Goal: Task Accomplishment & Management: Manage account settings

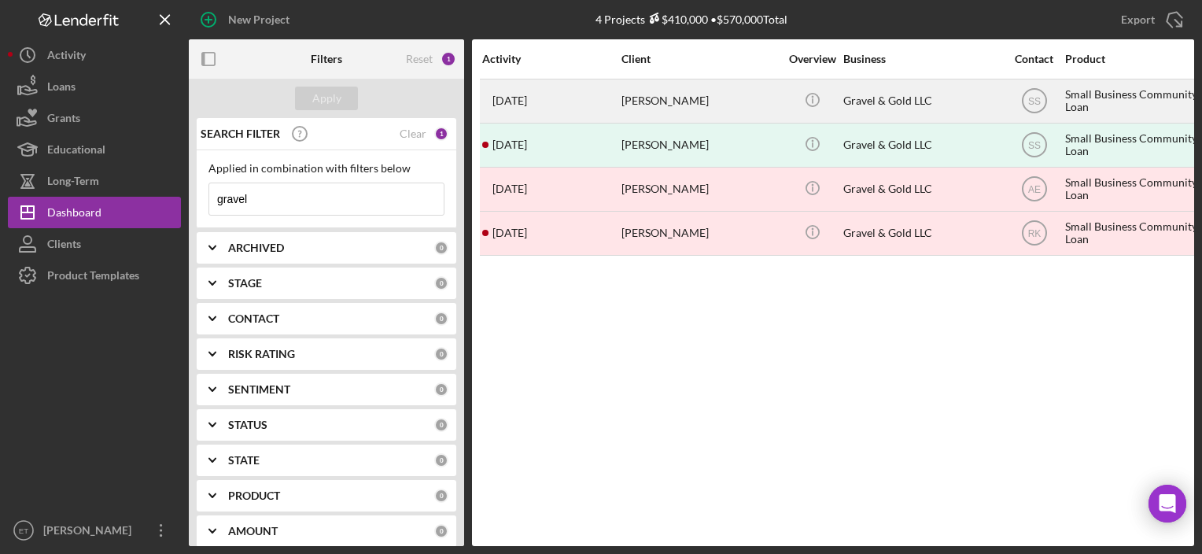
click at [635, 94] on div "[PERSON_NAME]" at bounding box center [699, 101] width 157 height 42
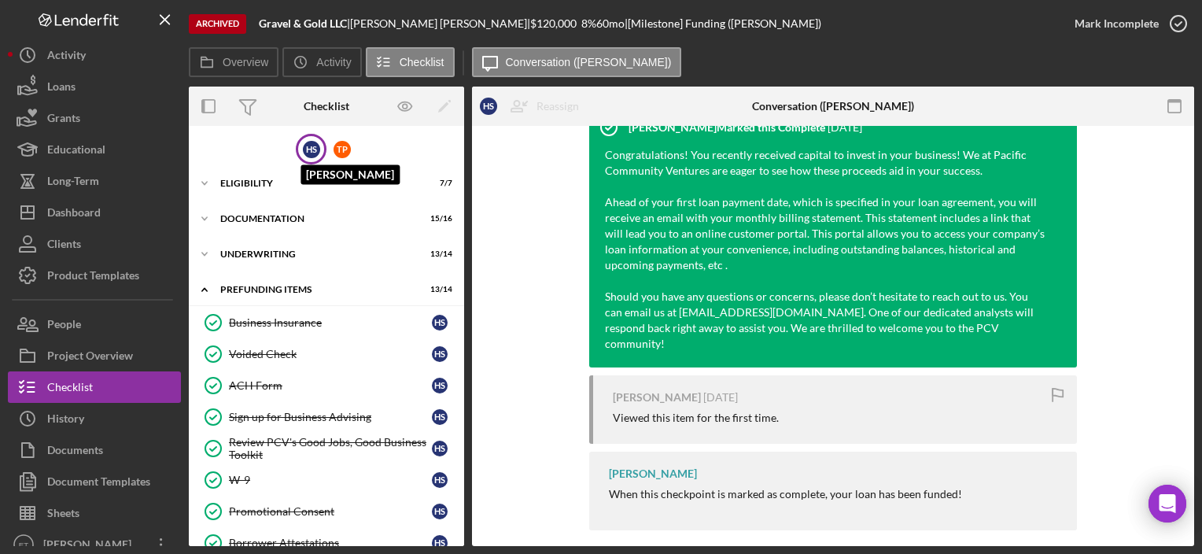
click at [311, 151] on div "H S" at bounding box center [311, 149] width 17 height 17
click at [282, 186] on div "Eligibility" at bounding box center [332, 183] width 224 height 9
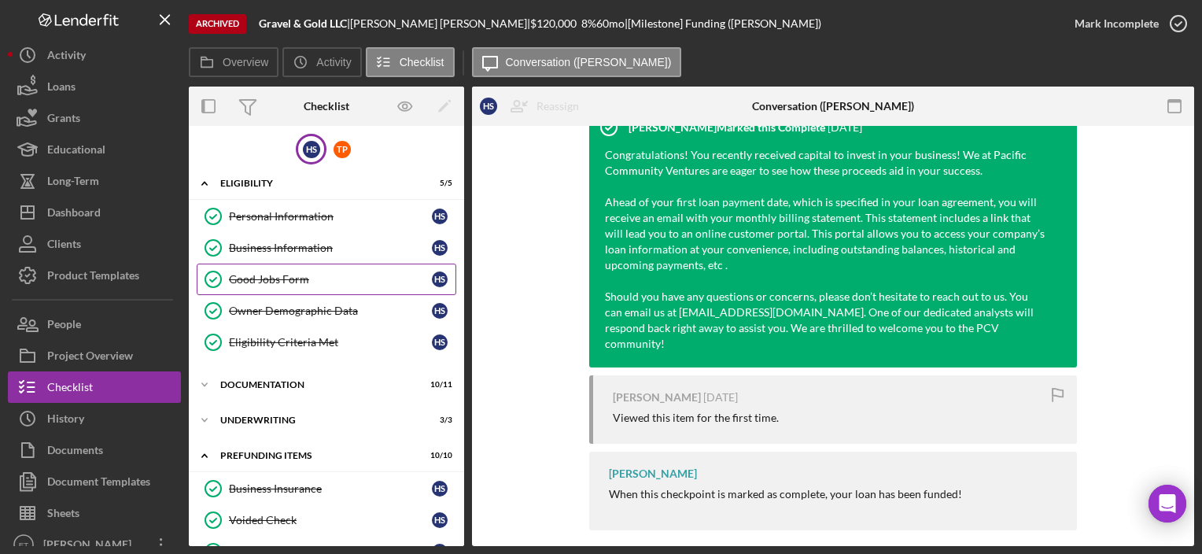
click at [273, 286] on link "Good Jobs Form Good Jobs Form H S" at bounding box center [327, 278] width 260 height 31
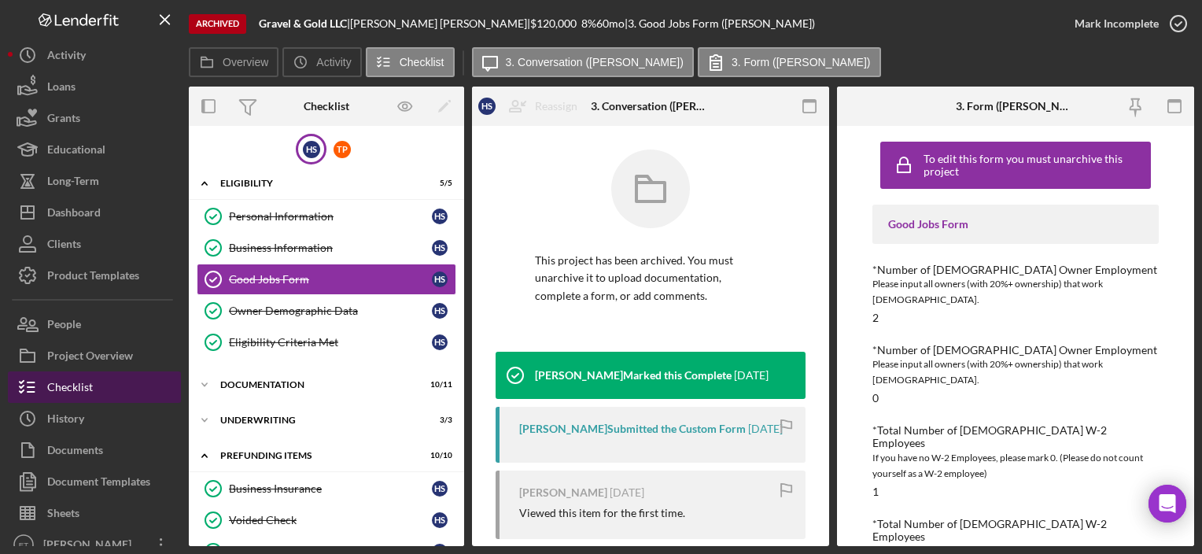
click at [104, 386] on button "Checklist" at bounding box center [94, 386] width 173 height 31
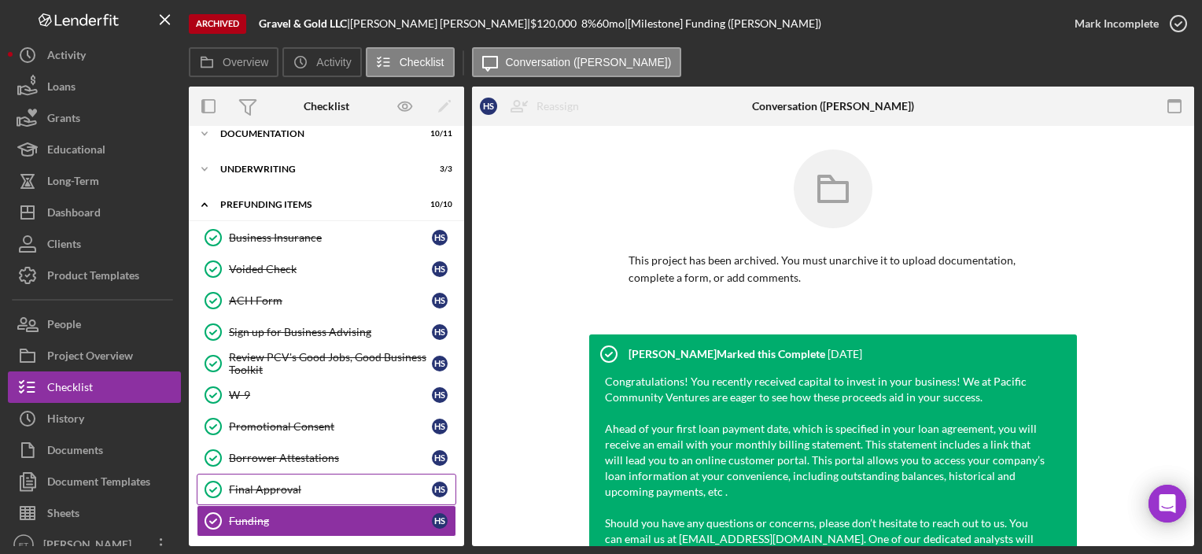
click at [242, 483] on div "Final Approval" at bounding box center [330, 489] width 203 height 13
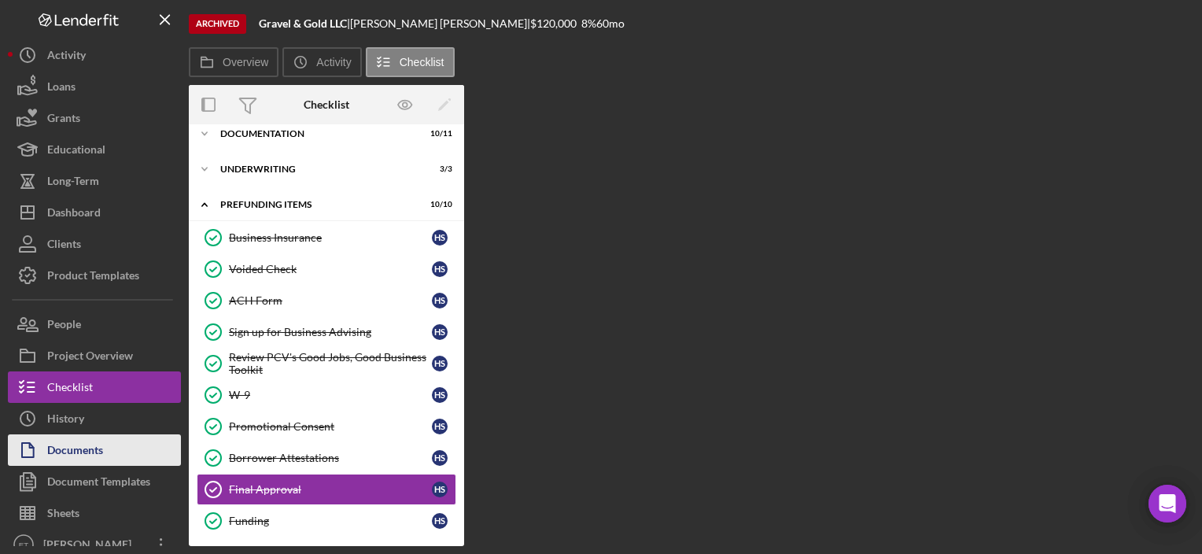
scroll to position [251, 0]
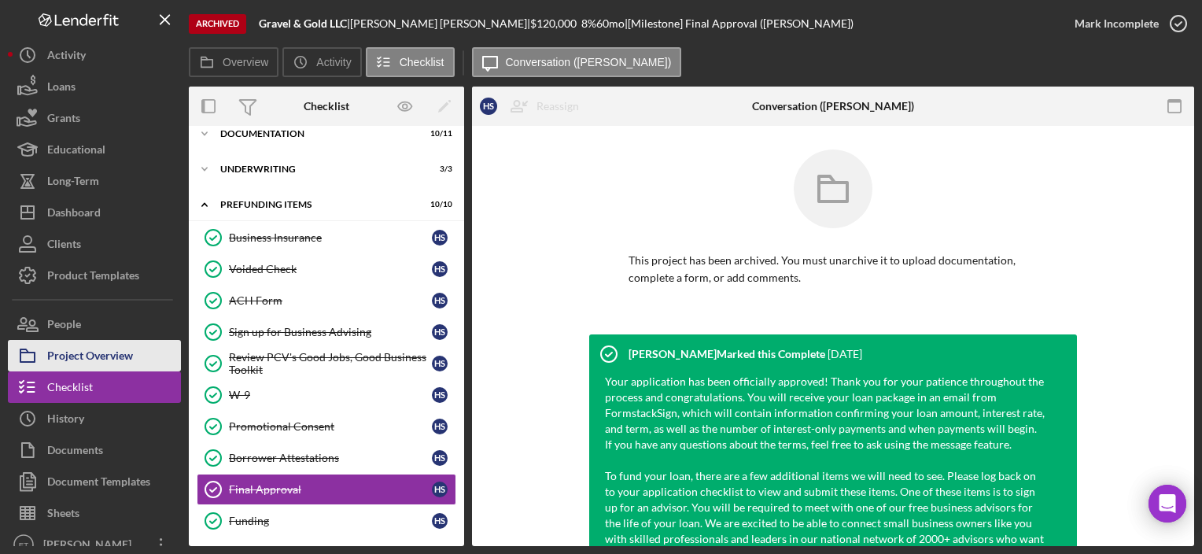
click at [114, 365] on div "Project Overview" at bounding box center [90, 357] width 86 height 35
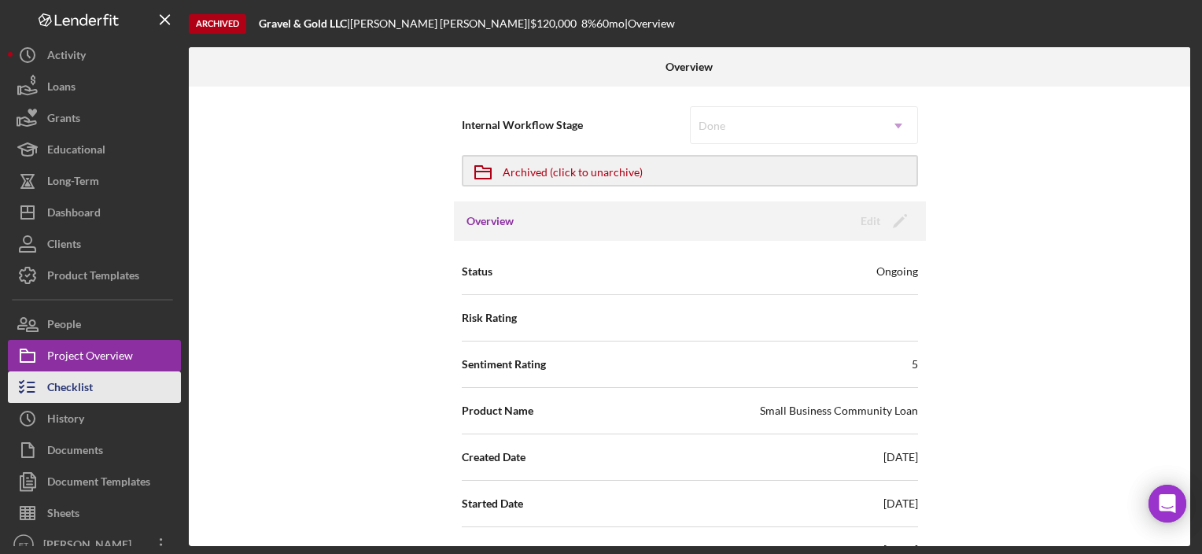
click at [108, 387] on button "Checklist" at bounding box center [94, 386] width 173 height 31
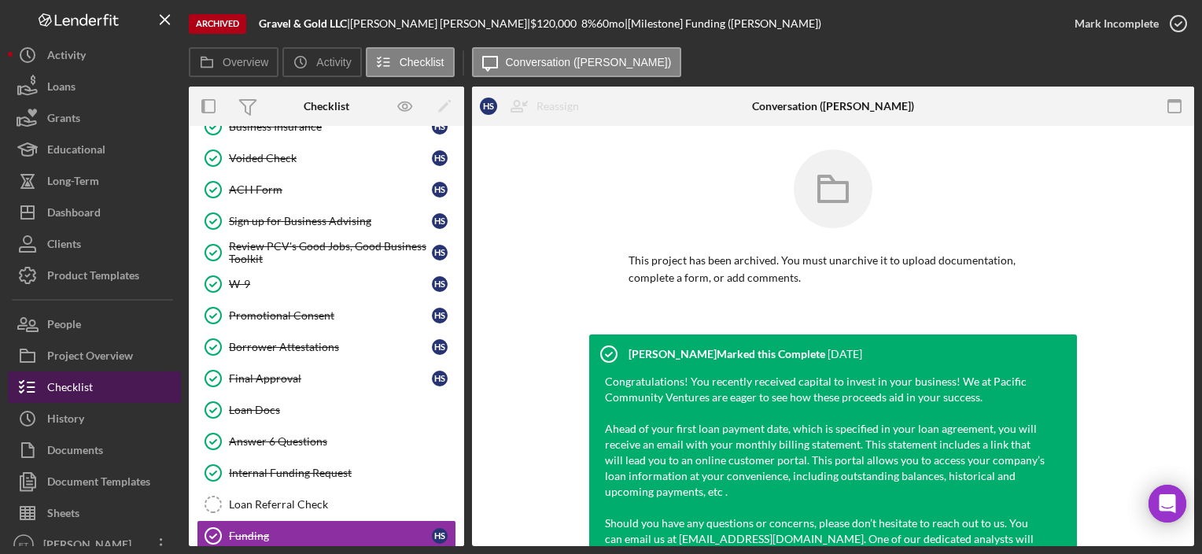
scroll to position [210, 0]
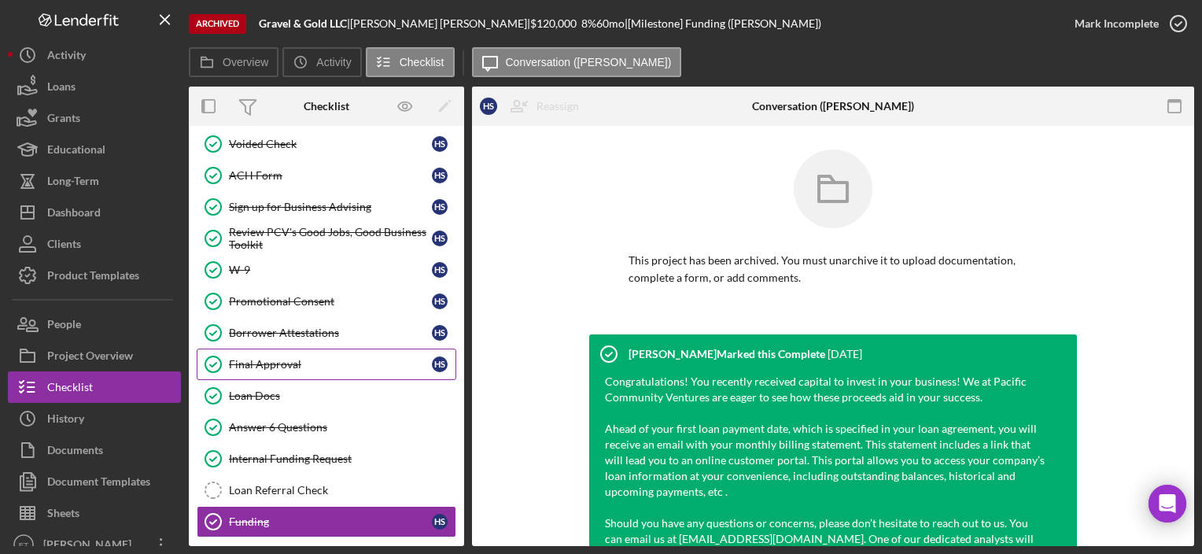
click at [295, 374] on link "Final Approval Final Approval H S" at bounding box center [327, 363] width 260 height 31
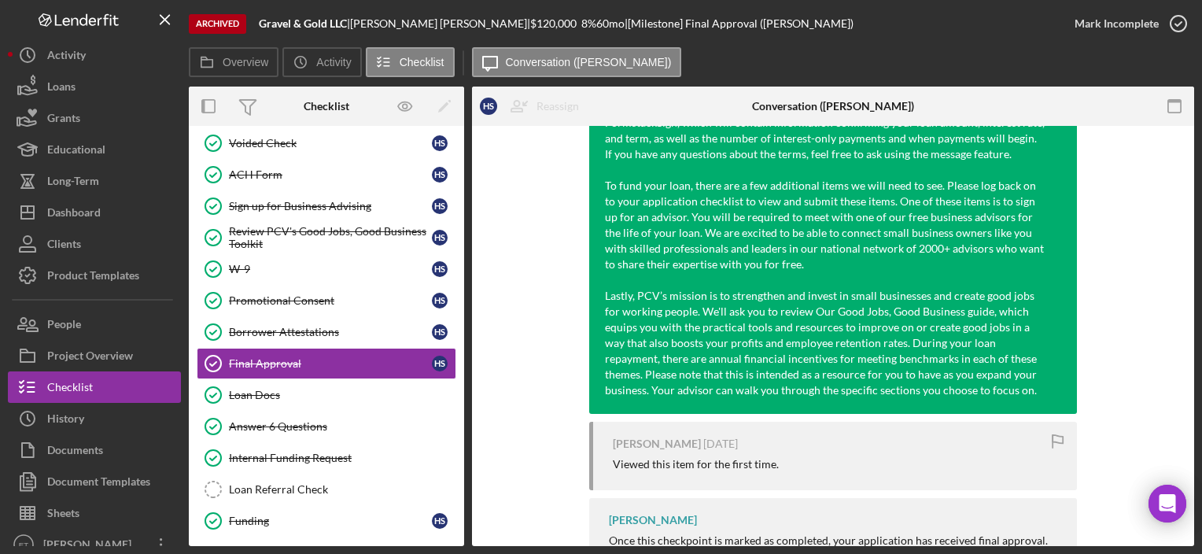
scroll to position [367, 0]
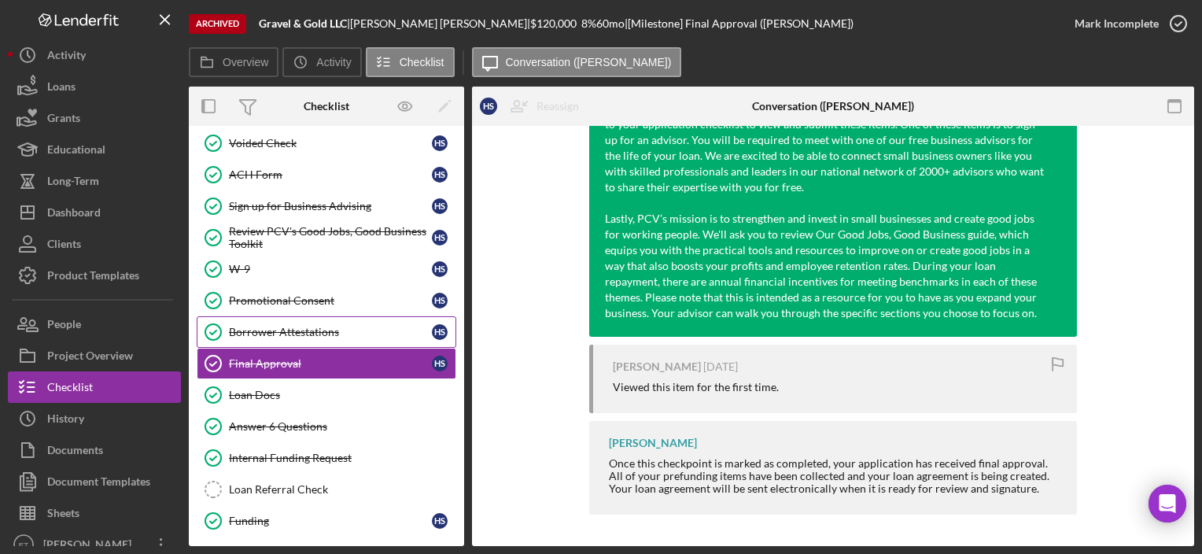
click at [271, 318] on link "Borrower Attestations Borrower Attestations H S" at bounding box center [327, 331] width 260 height 31
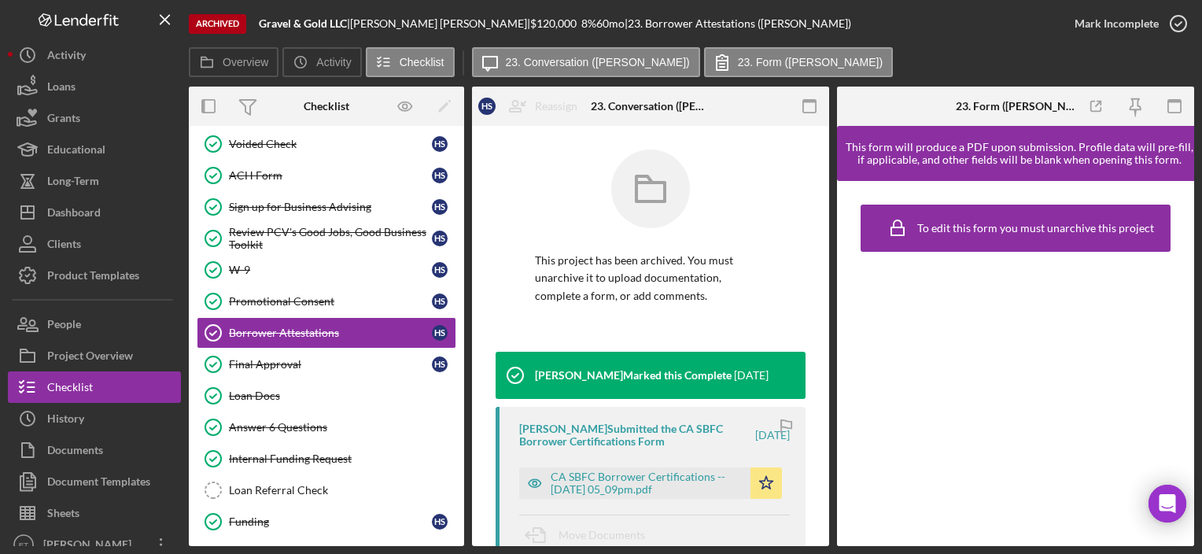
scroll to position [211, 0]
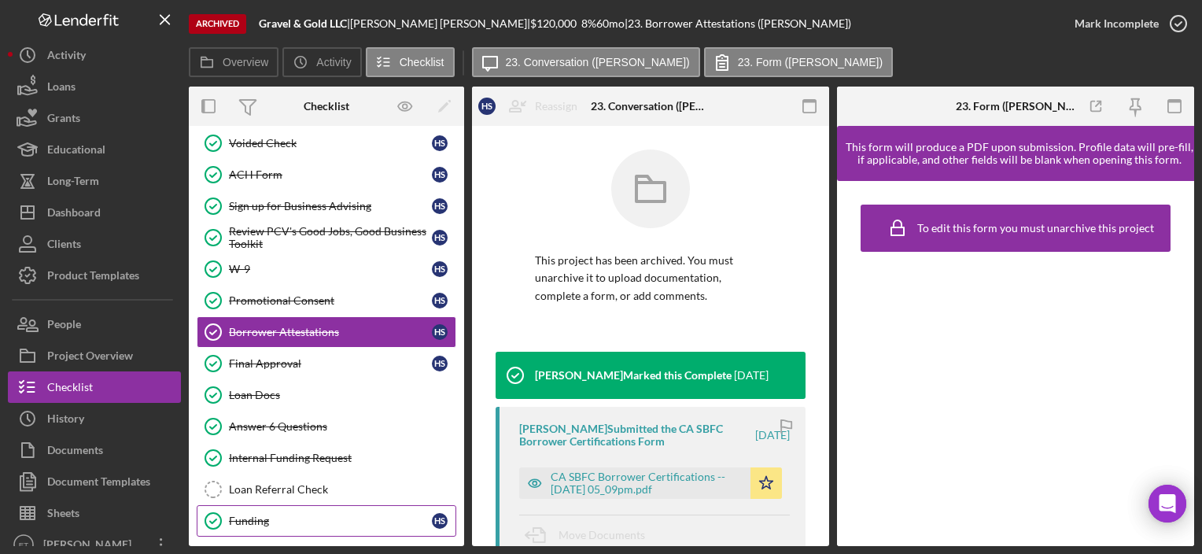
click at [265, 506] on link "Funding Funding H S" at bounding box center [327, 520] width 260 height 31
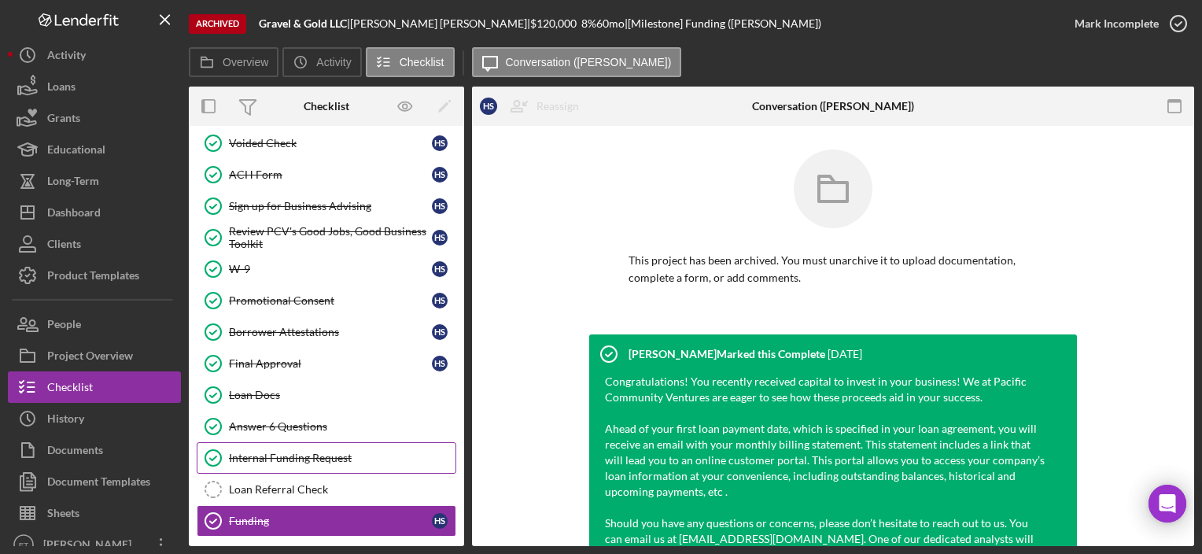
click at [268, 459] on link "Internal Funding Request Internal Funding Request" at bounding box center [327, 457] width 260 height 31
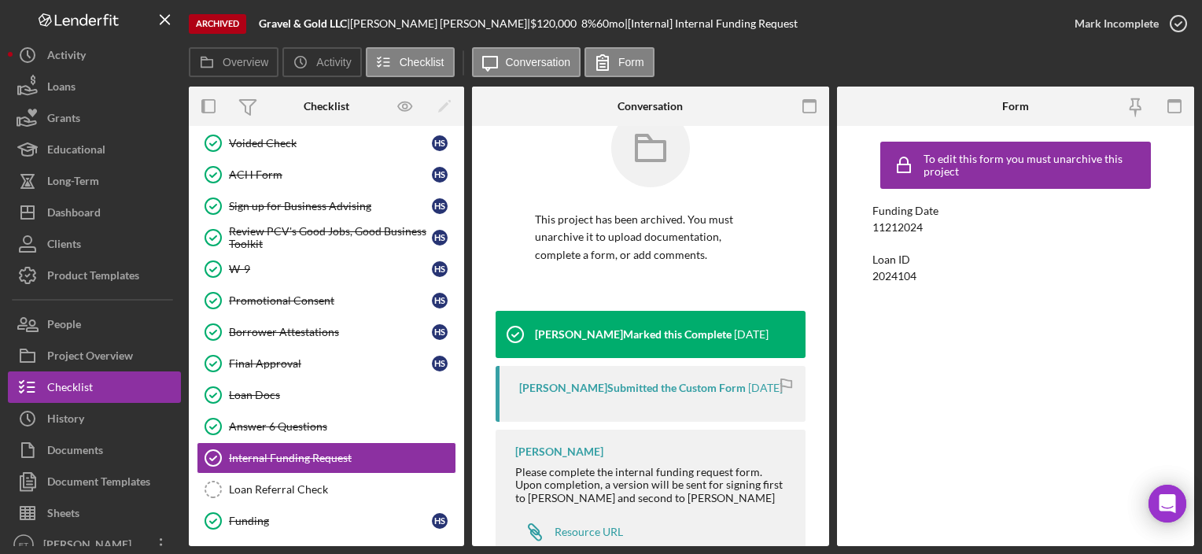
scroll to position [101, 0]
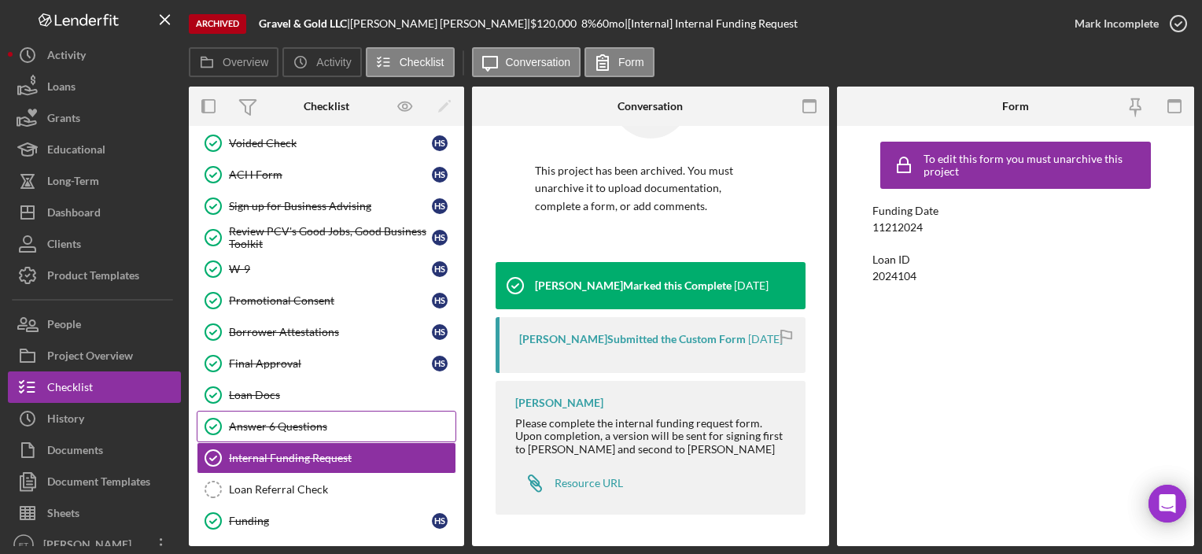
click at [307, 422] on div "Answer 6 Questions" at bounding box center [342, 426] width 226 height 13
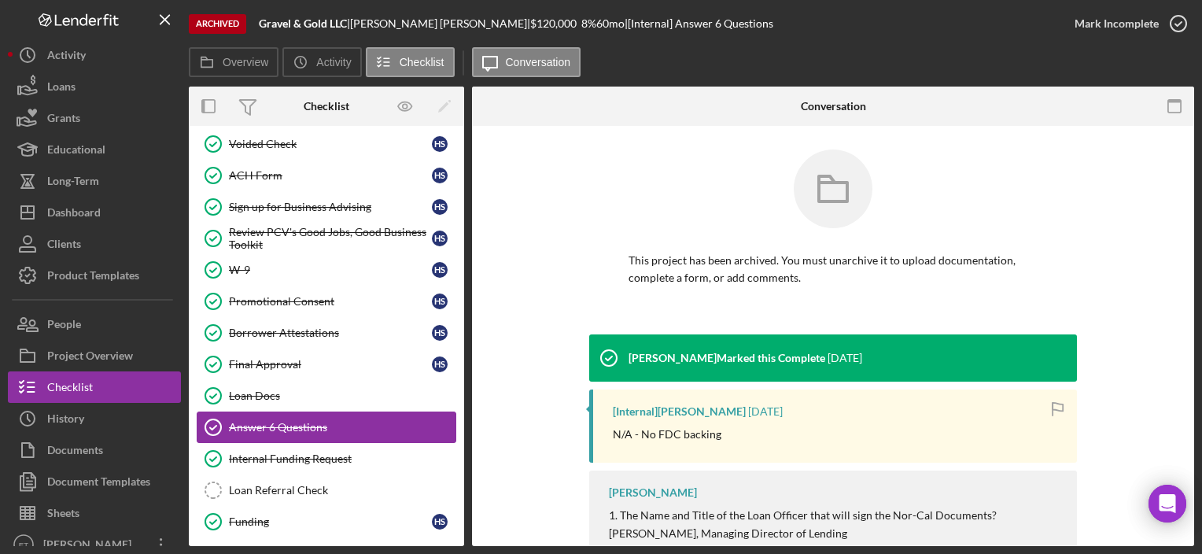
scroll to position [211, 0]
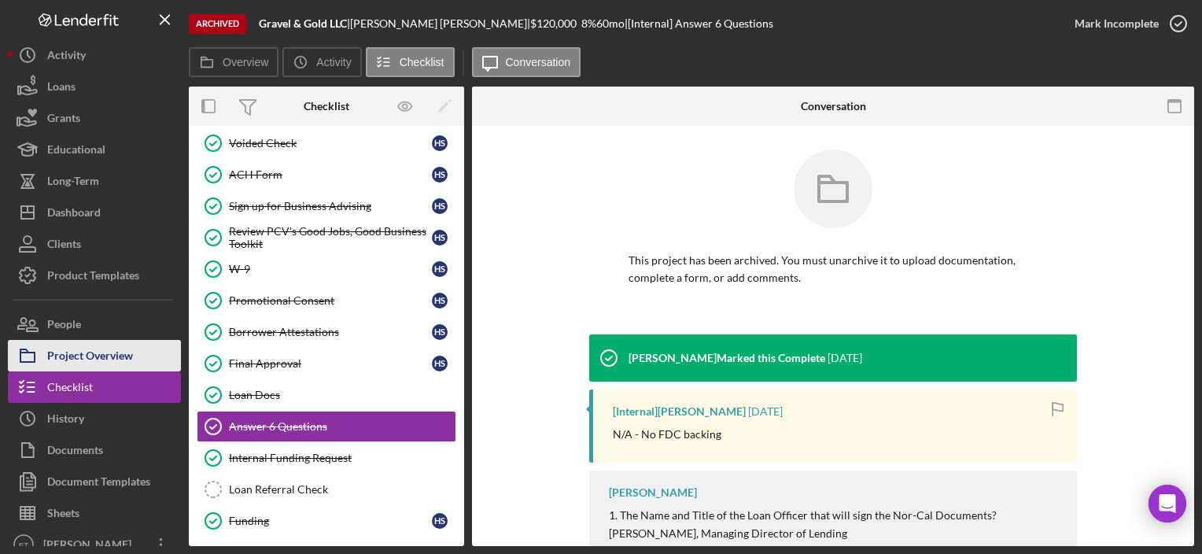
click at [79, 351] on div "Project Overview" at bounding box center [90, 357] width 86 height 35
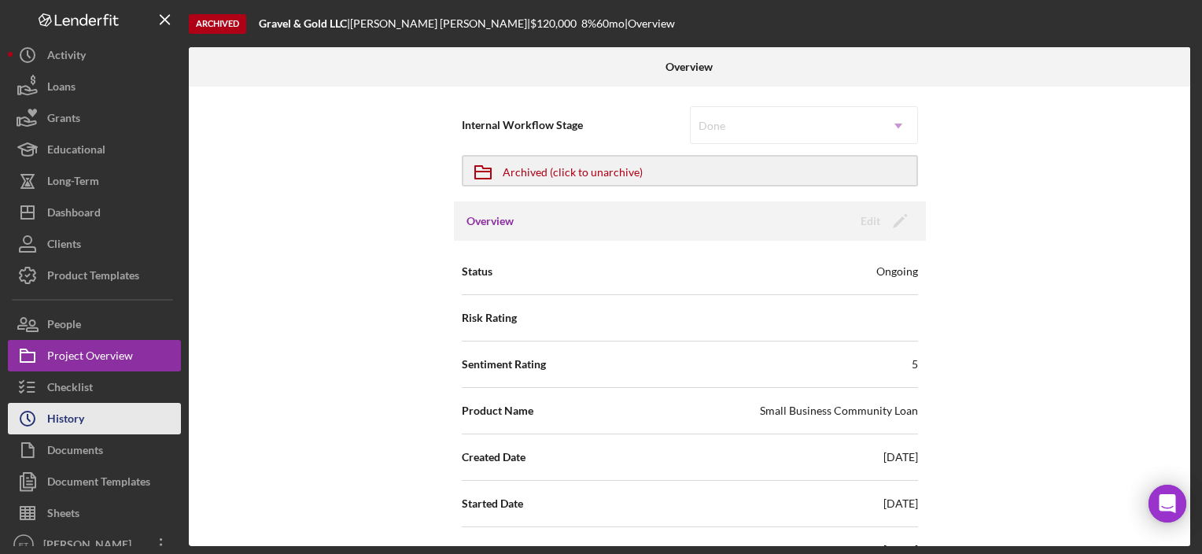
click at [98, 403] on button "Icon/History History" at bounding box center [94, 418] width 173 height 31
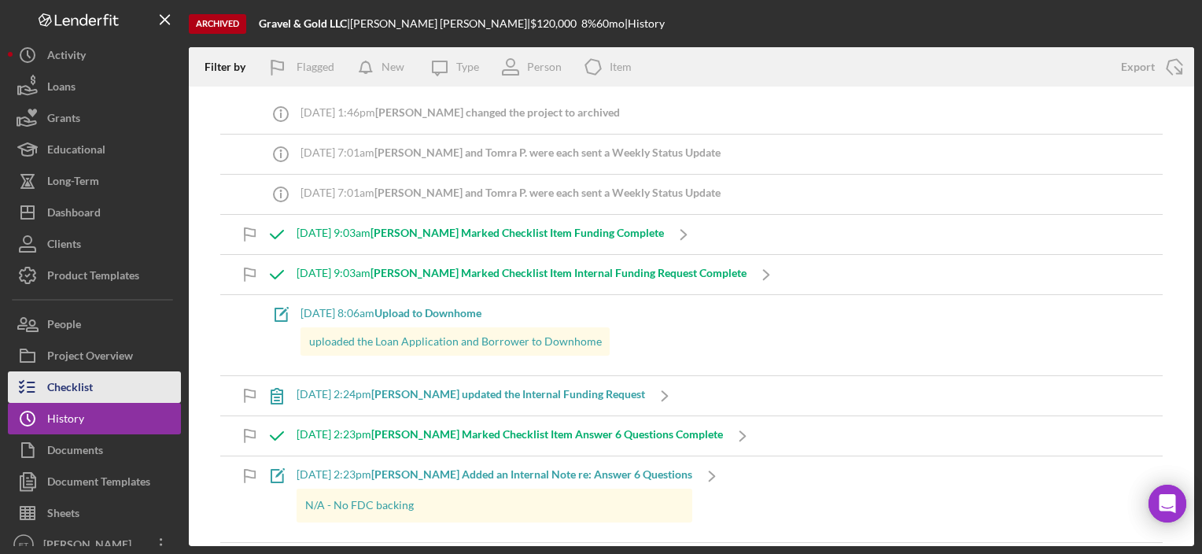
click at [102, 387] on button "Checklist" at bounding box center [94, 386] width 173 height 31
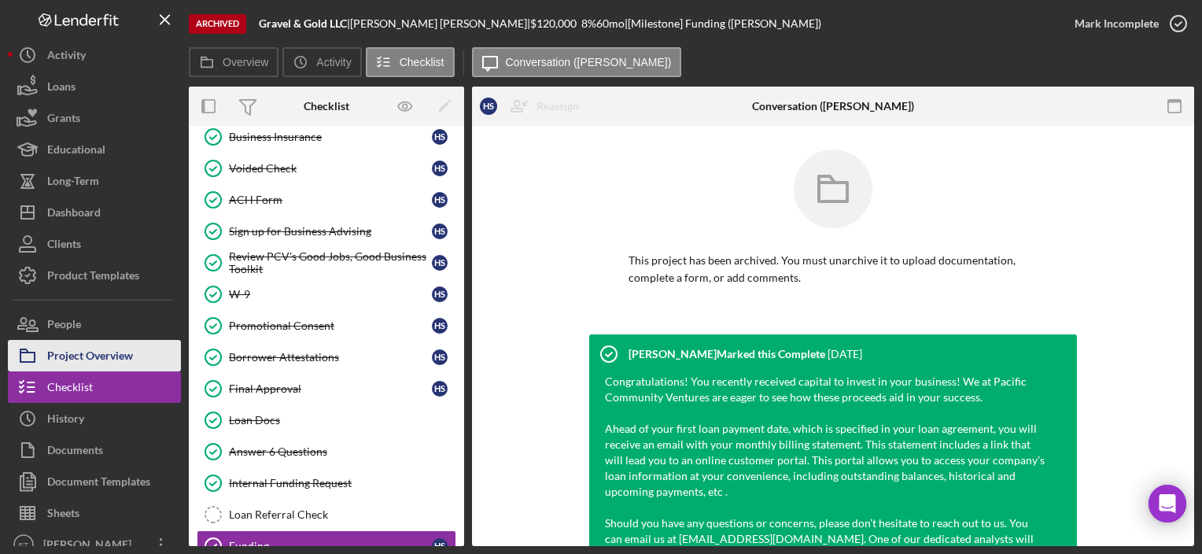
scroll to position [210, 0]
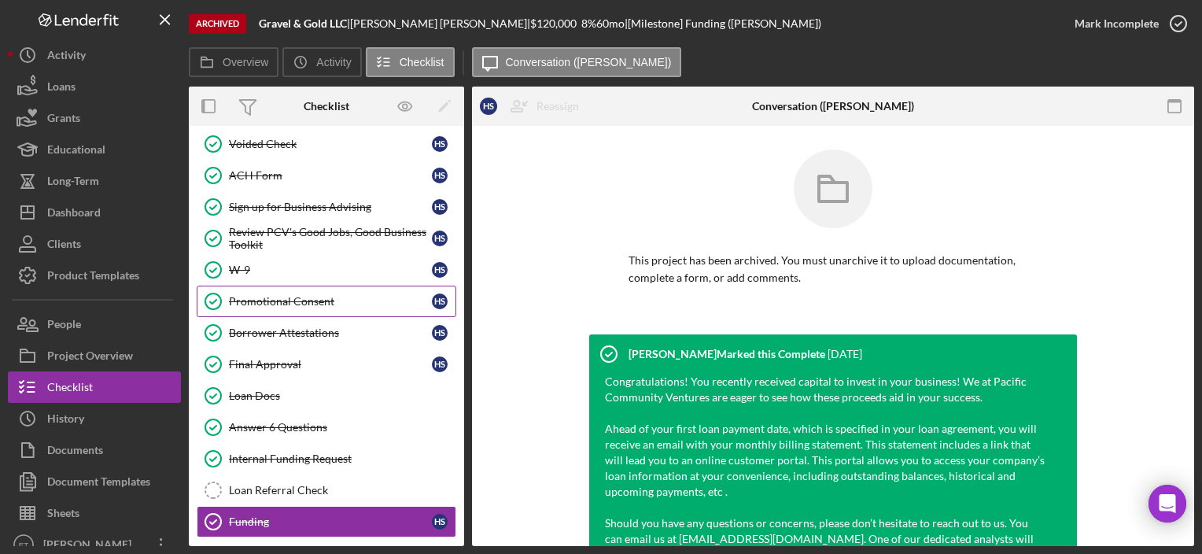
click at [253, 310] on link "Promotional Consent Promotional Consent H S" at bounding box center [327, 300] width 260 height 31
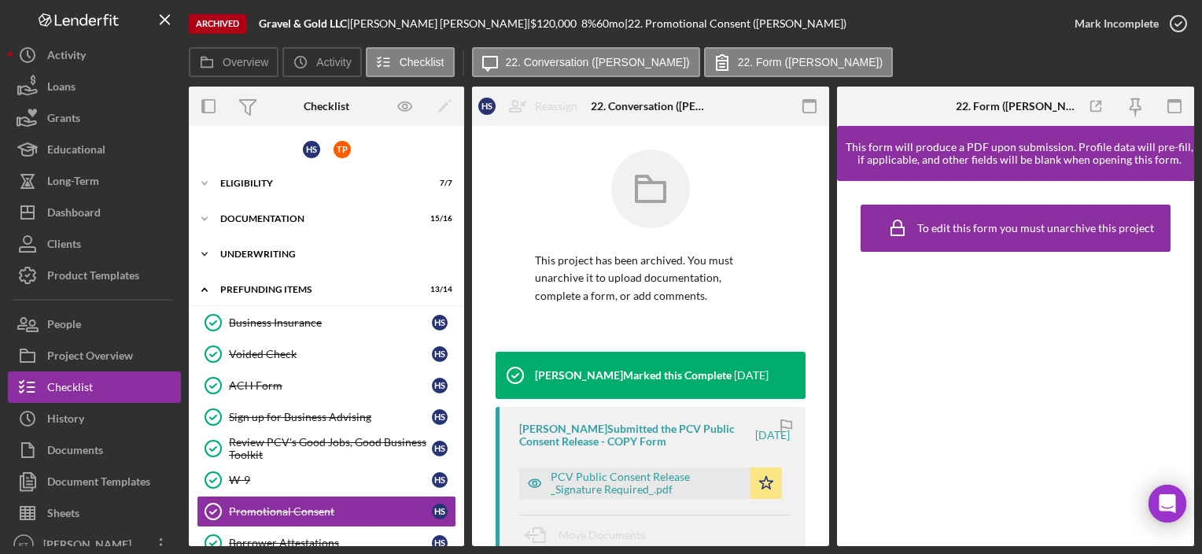
click at [266, 249] on div "Underwriting" at bounding box center [332, 253] width 224 height 9
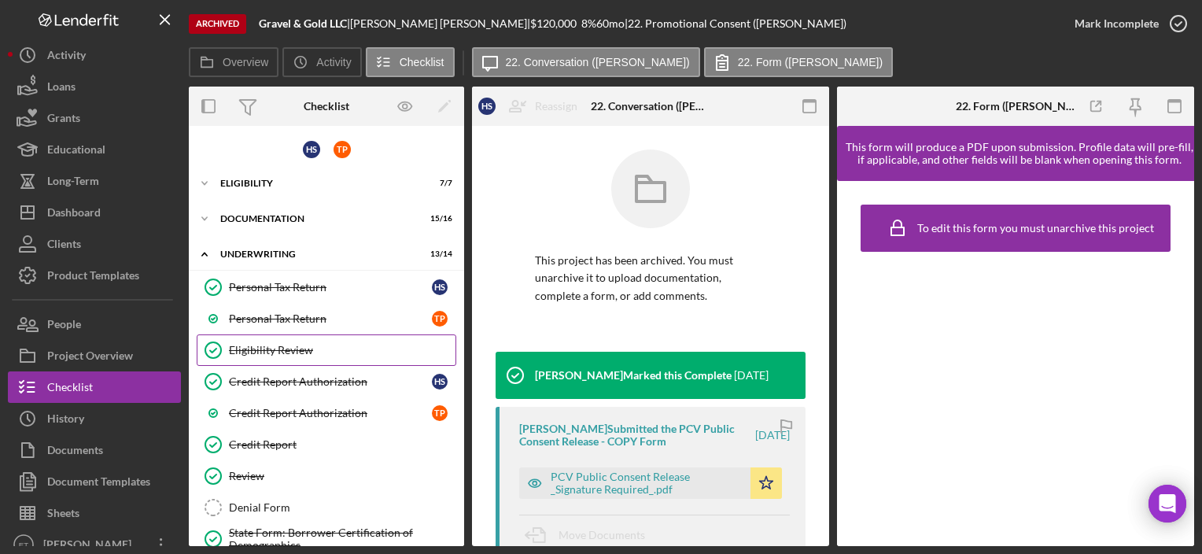
click at [276, 350] on div "Eligibility Review" at bounding box center [342, 350] width 226 height 13
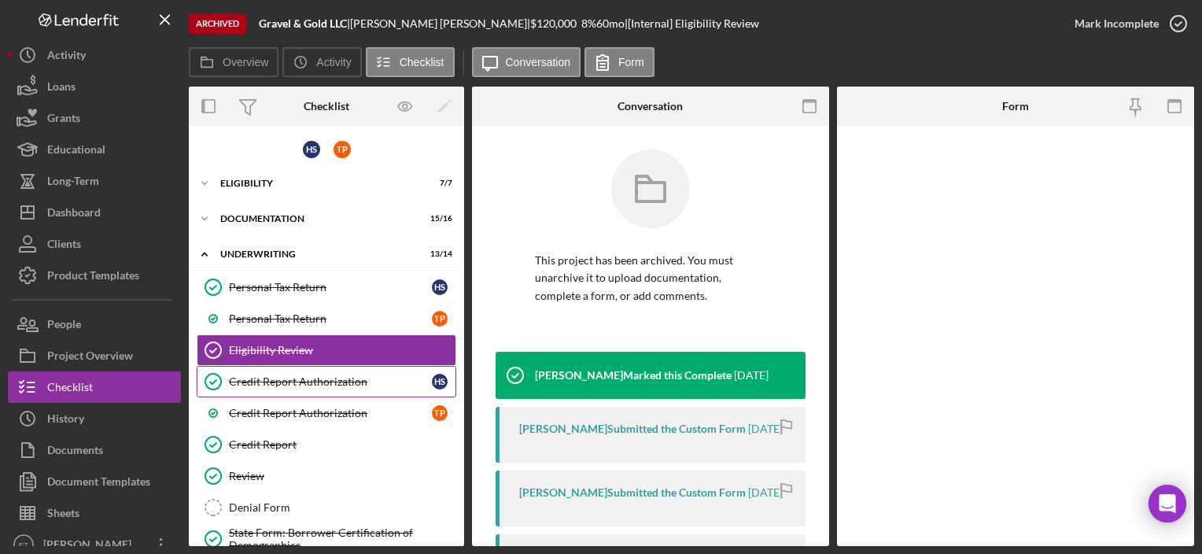
click at [276, 381] on div "Credit Report Authorization" at bounding box center [330, 381] width 203 height 13
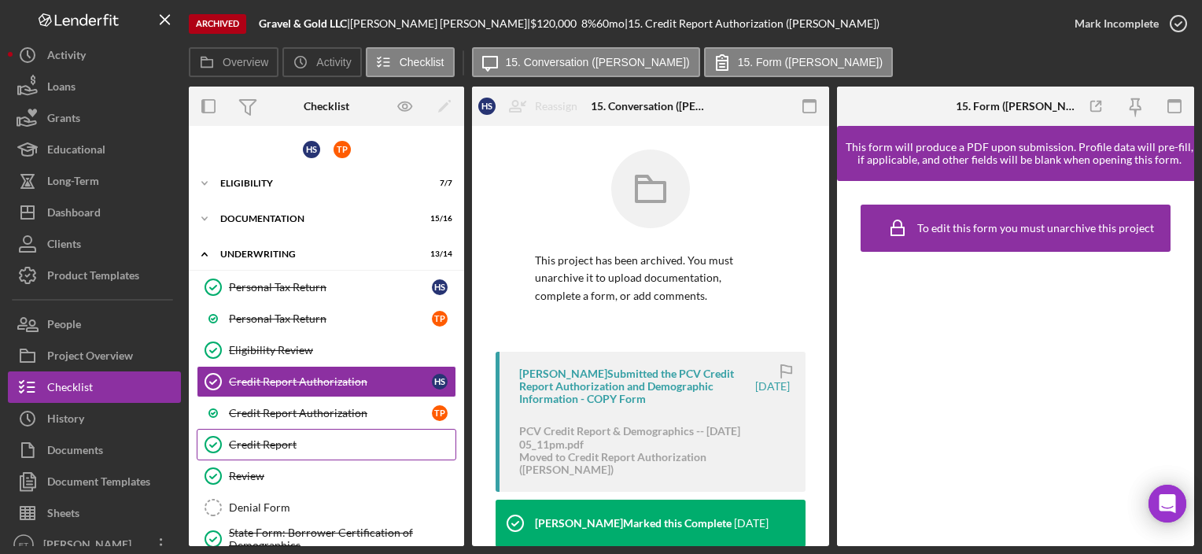
click at [275, 444] on div "Credit Report" at bounding box center [342, 444] width 226 height 13
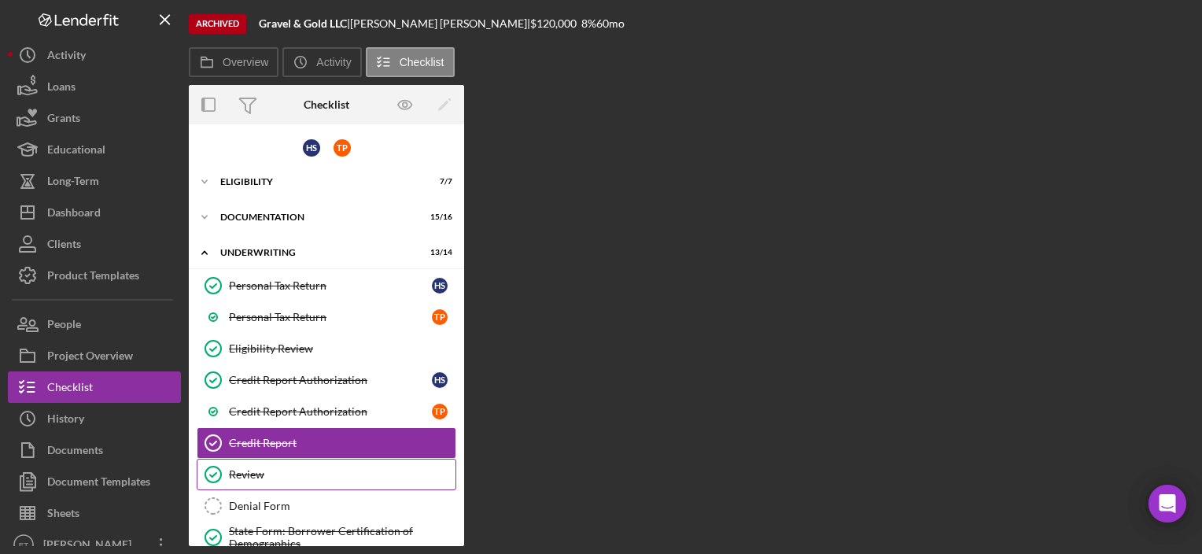
click at [274, 462] on link "Review Review" at bounding box center [327, 473] width 260 height 31
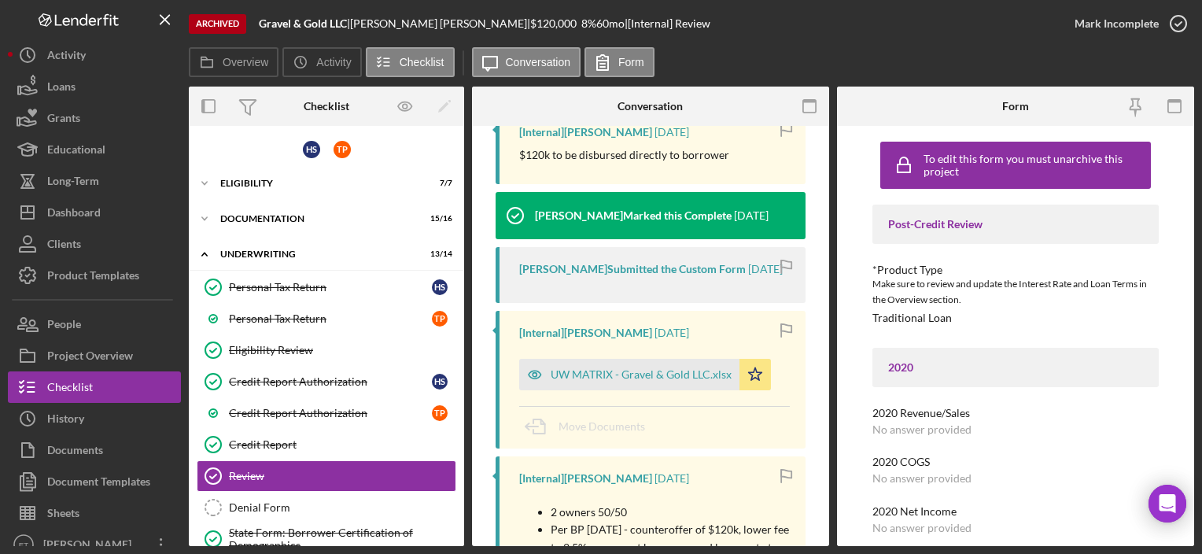
scroll to position [315, 0]
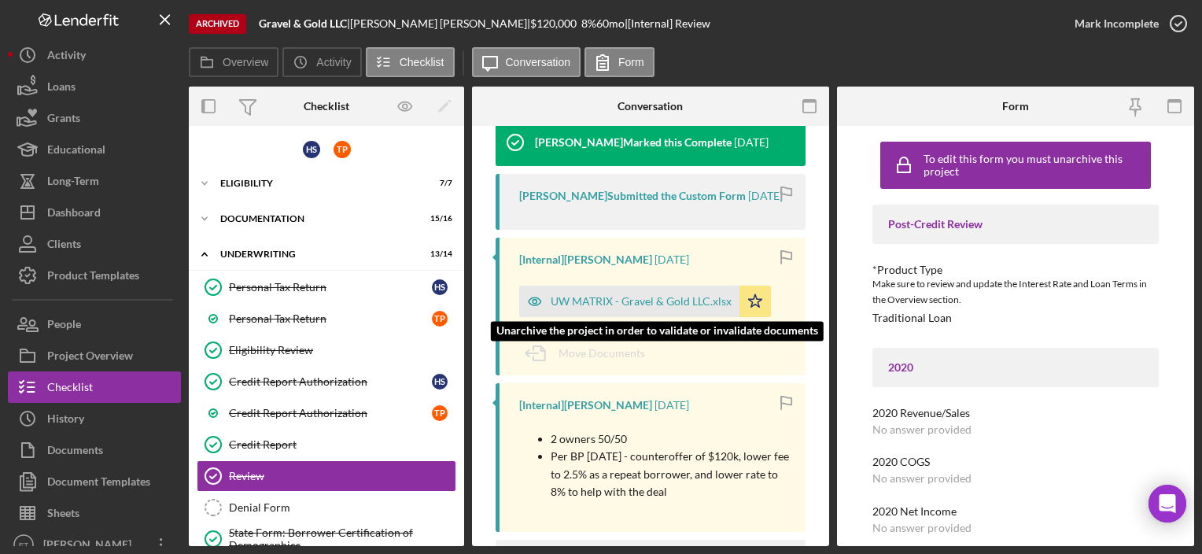
click at [642, 317] on div "UW MATRIX - Gravel & Gold LLC.xlsx" at bounding box center [629, 300] width 220 height 31
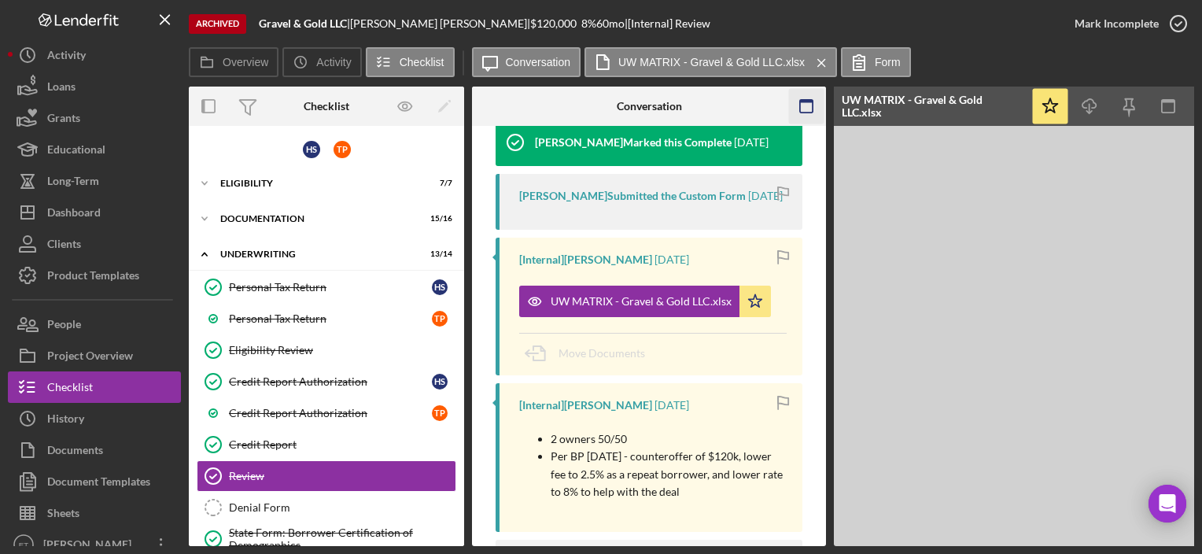
click at [811, 112] on icon "button" at bounding box center [806, 106] width 35 height 35
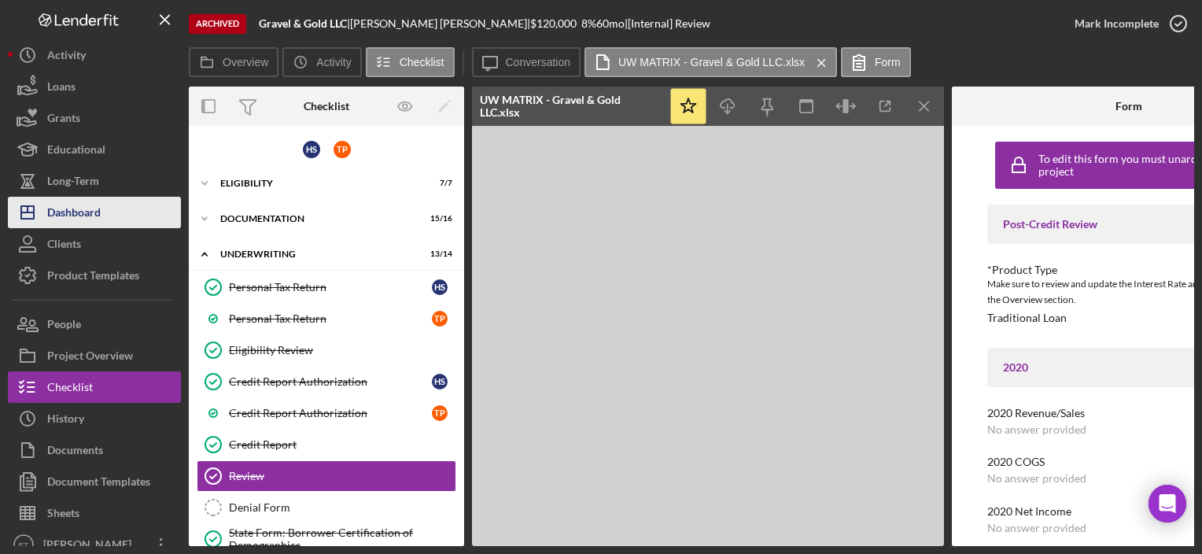
click at [88, 203] on div "Dashboard" at bounding box center [73, 214] width 53 height 35
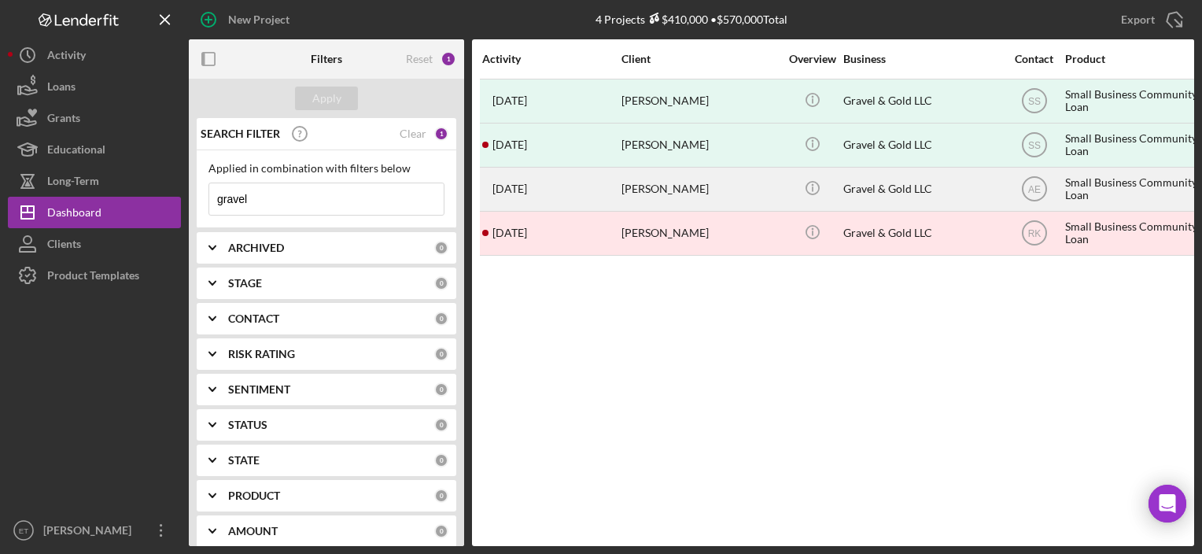
click at [619, 177] on div "[DATE] [PERSON_NAME]" at bounding box center [551, 189] width 138 height 42
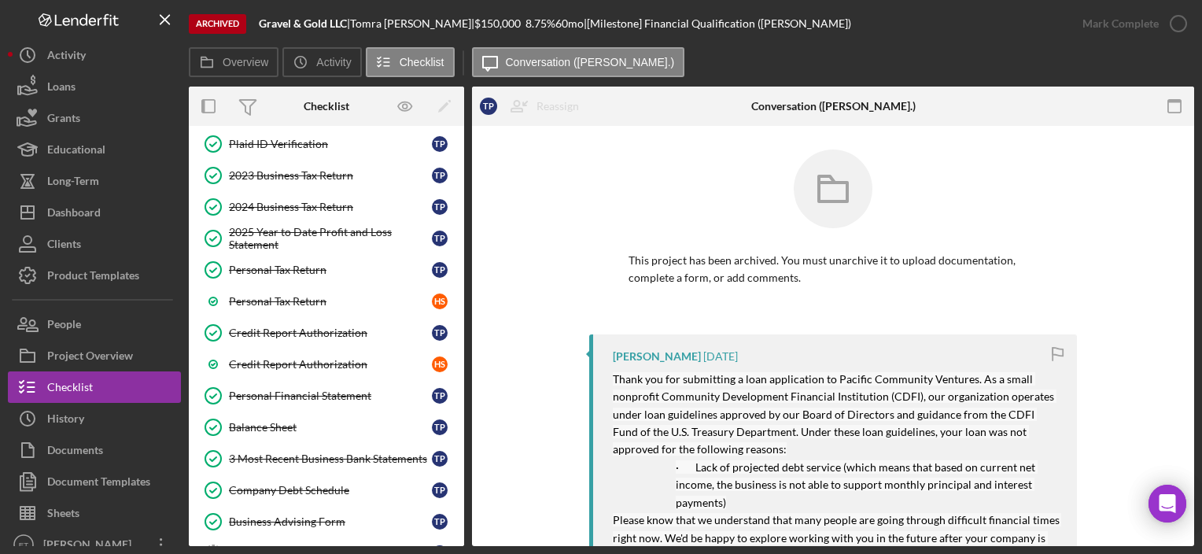
scroll to position [97, 0]
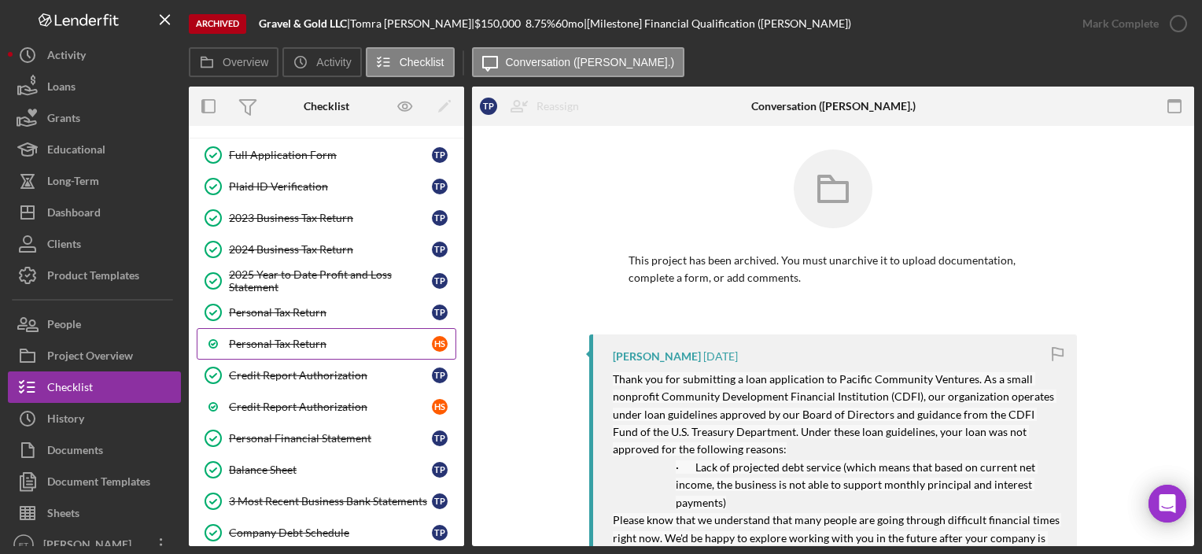
click at [294, 343] on div "Personal Tax Return" at bounding box center [330, 343] width 203 height 13
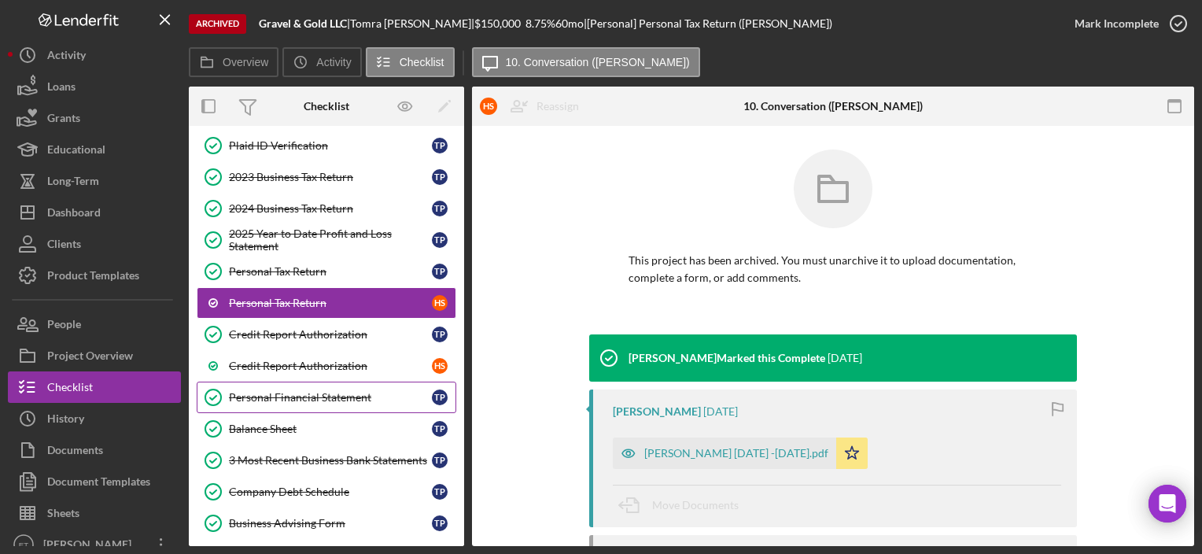
scroll to position [175, 0]
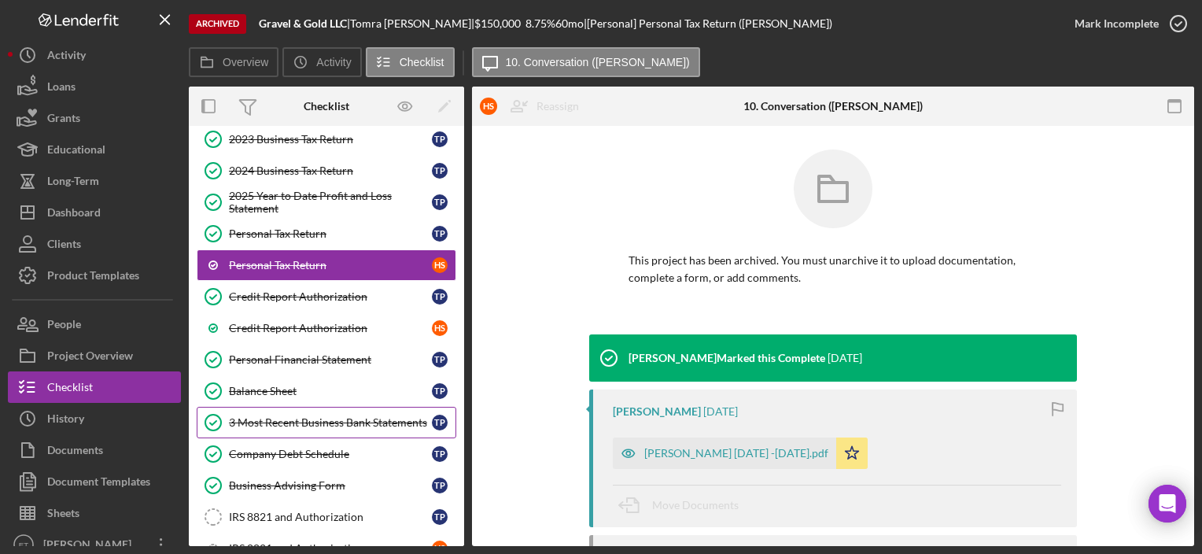
click at [300, 416] on div "3 Most Recent Business Bank Statements" at bounding box center [330, 422] width 203 height 13
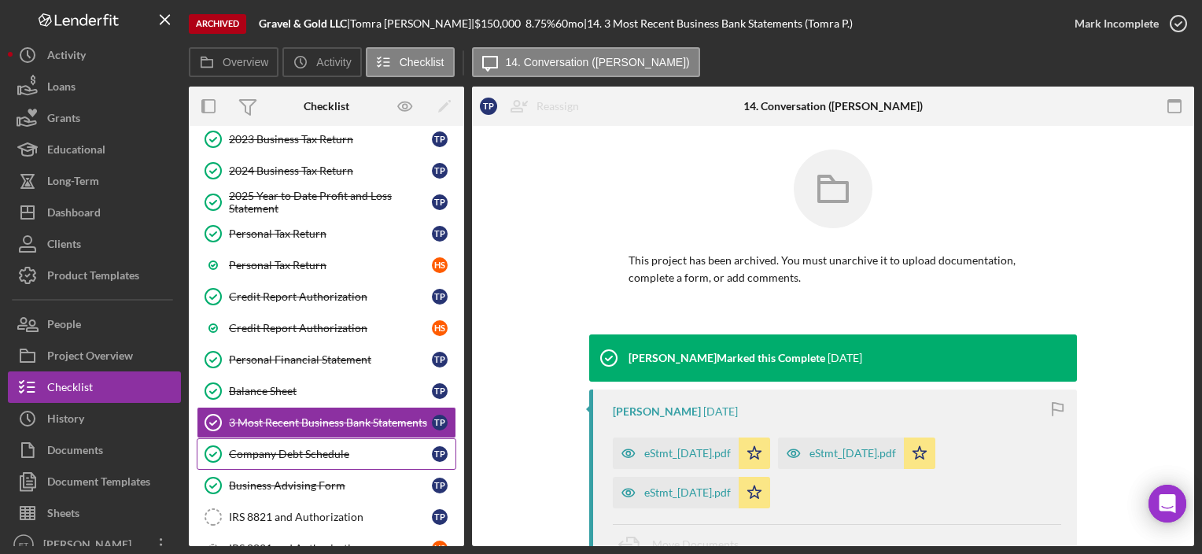
click at [297, 458] on link "Company Debt Schedule Company Debt Schedule T P" at bounding box center [327, 453] width 260 height 31
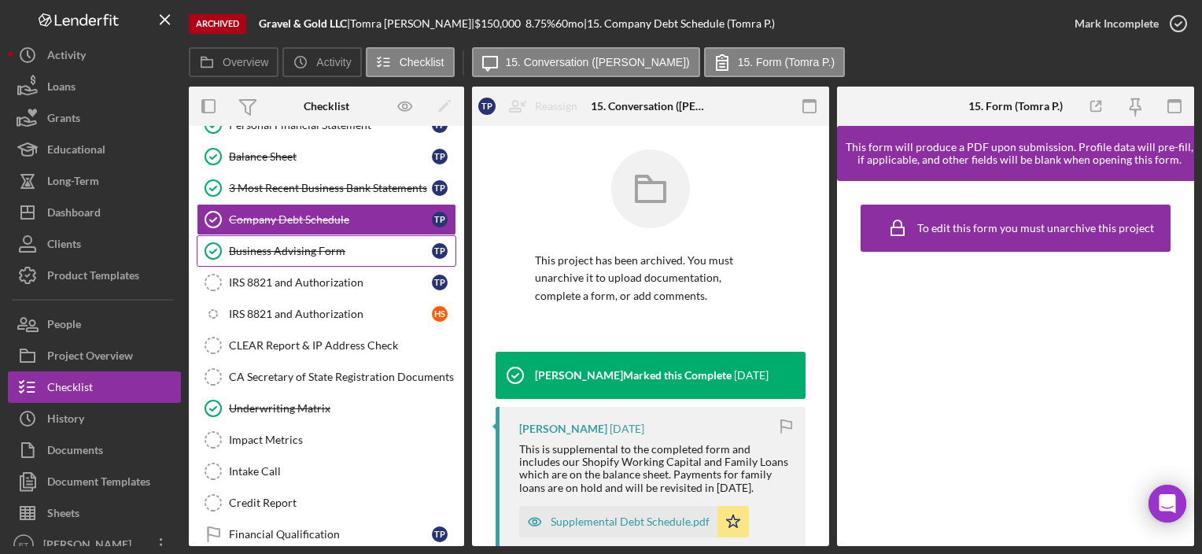
scroll to position [411, 0]
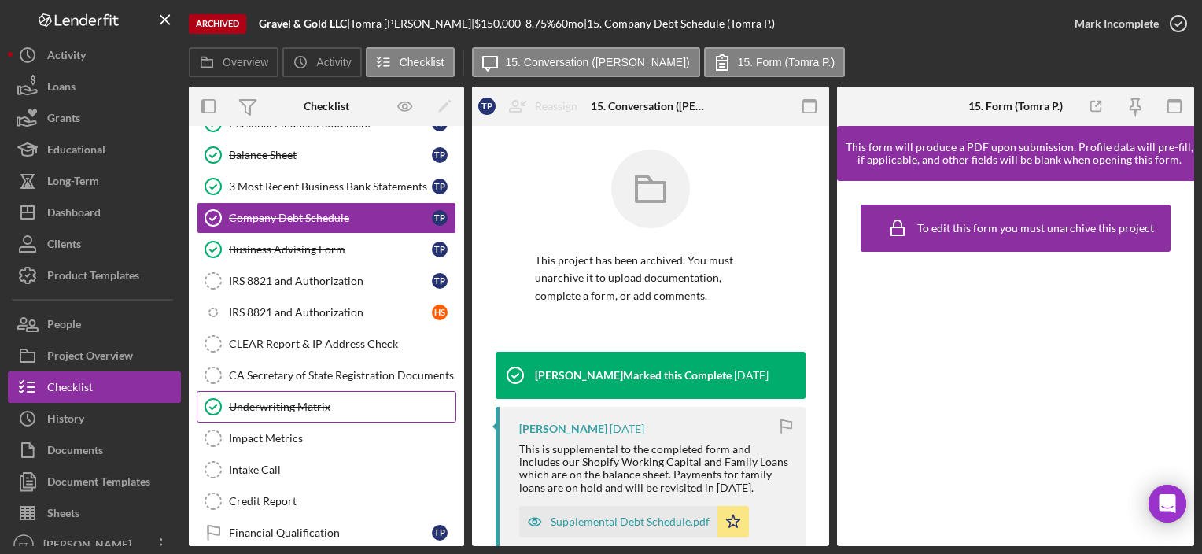
click at [307, 403] on div "Underwriting Matrix" at bounding box center [342, 406] width 226 height 13
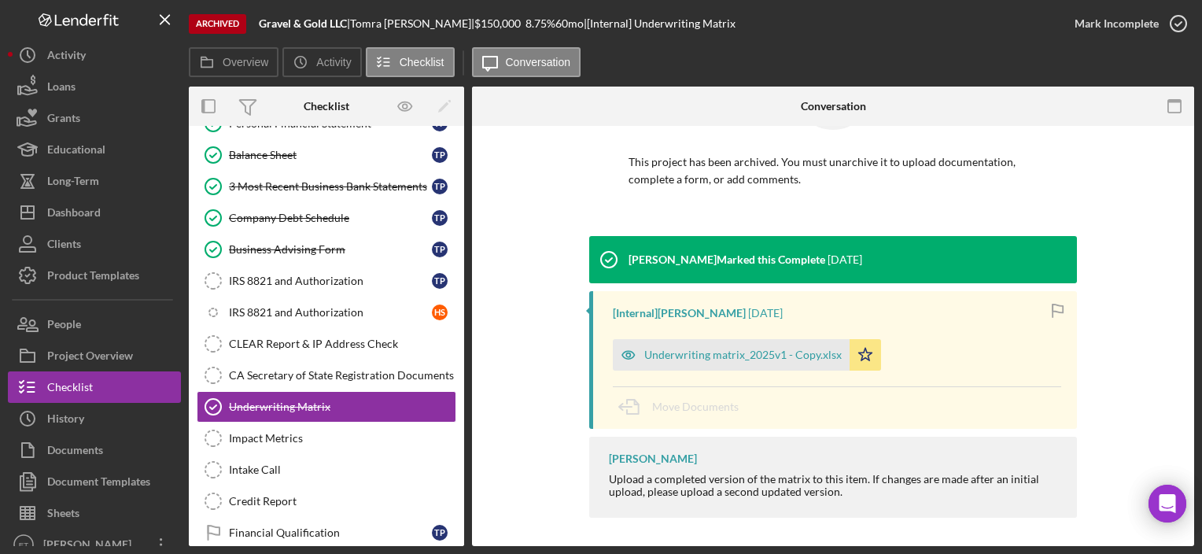
scroll to position [101, 0]
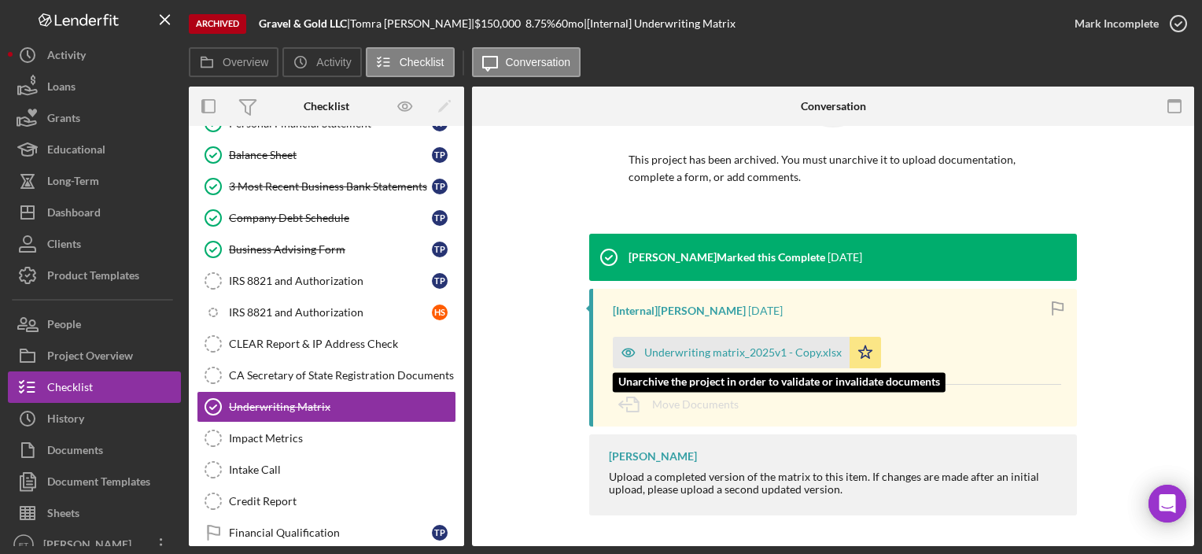
click at [723, 364] on div "Underwriting matrix_2025v1 - Copy.xlsx" at bounding box center [731, 352] width 237 height 31
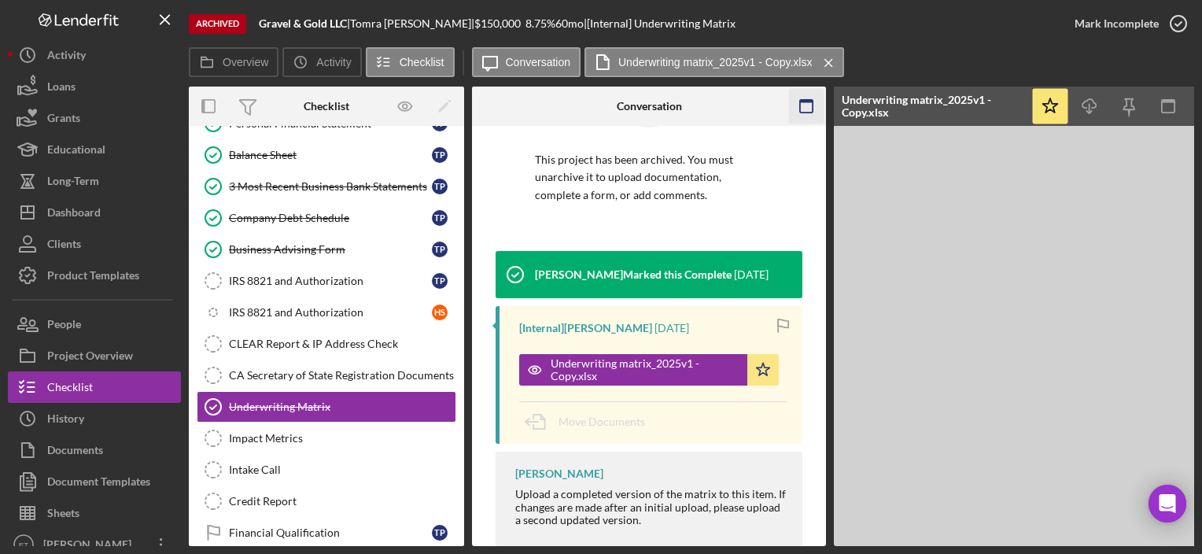
click at [801, 110] on icon "button" at bounding box center [806, 106] width 35 height 35
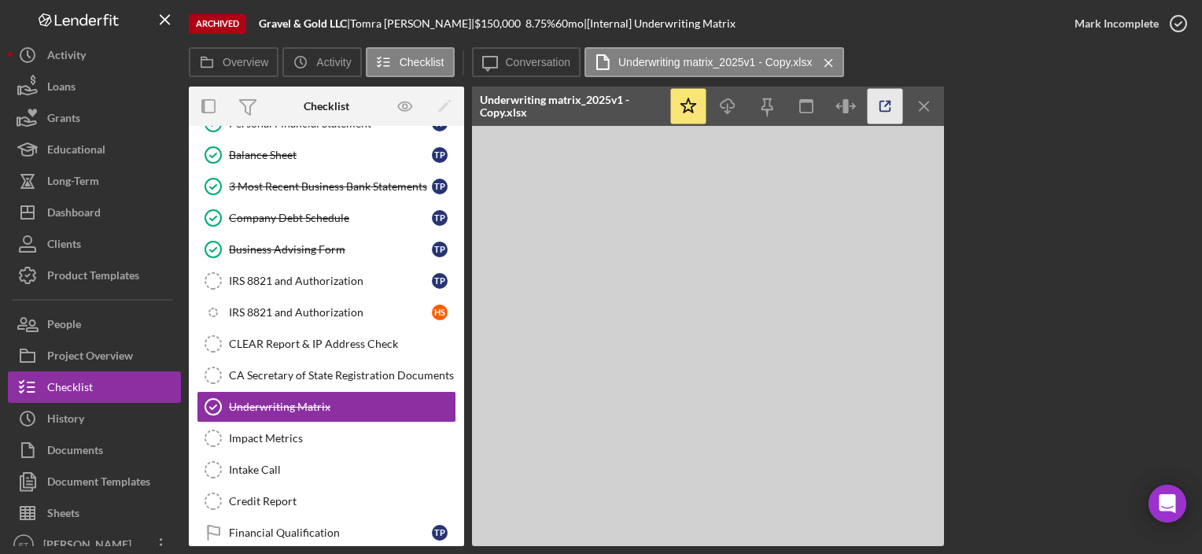
click at [880, 117] on icon "button" at bounding box center [884, 106] width 35 height 35
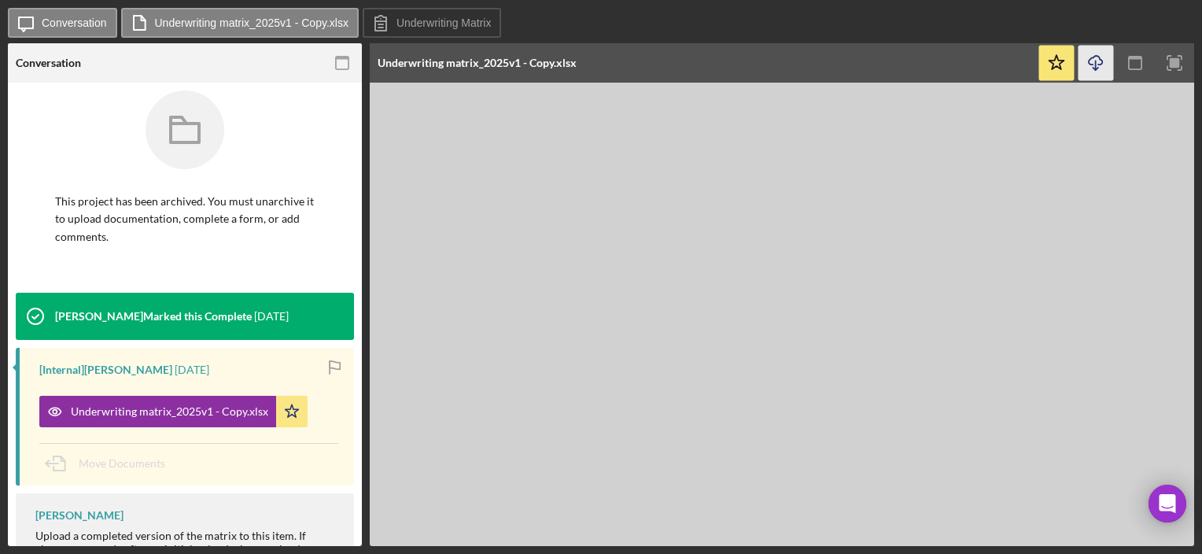
click at [1098, 55] on icon "Icon/Download" at bounding box center [1095, 63] width 35 height 35
